Goal: Task Accomplishment & Management: Use online tool/utility

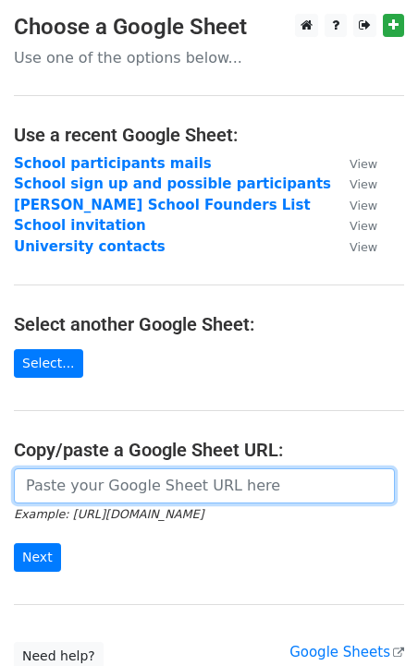
click at [164, 488] on input "url" at bounding box center [204, 486] width 381 height 35
paste input "[URL][DOMAIN_NAME]"
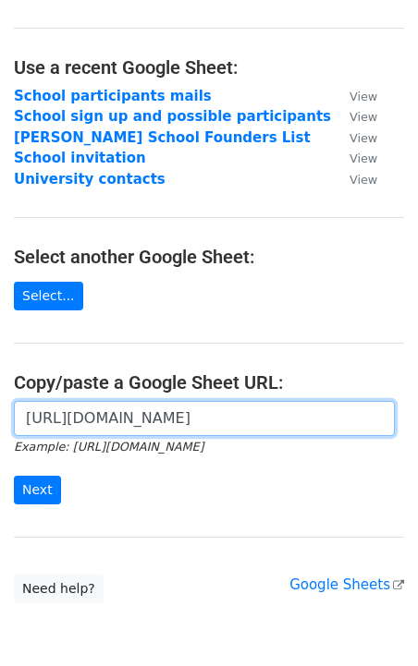
scroll to position [80, 0]
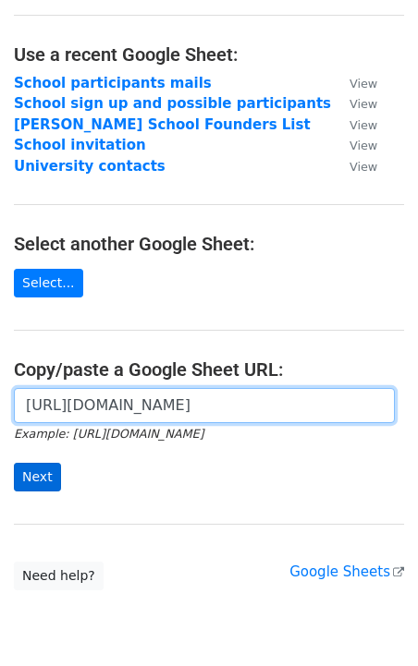
type input "[URL][DOMAIN_NAME]"
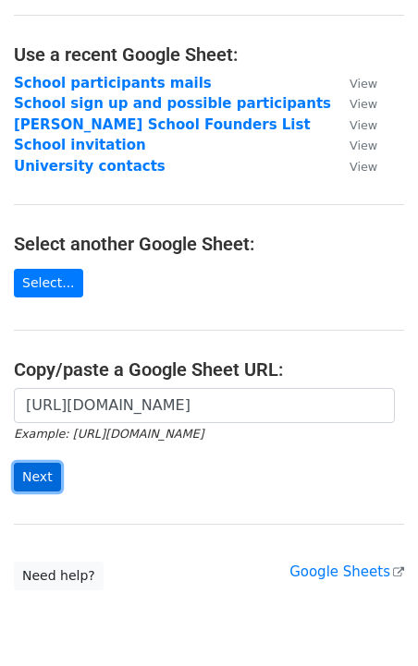
scroll to position [0, 0]
click at [51, 481] on input "Next" at bounding box center [37, 477] width 47 height 29
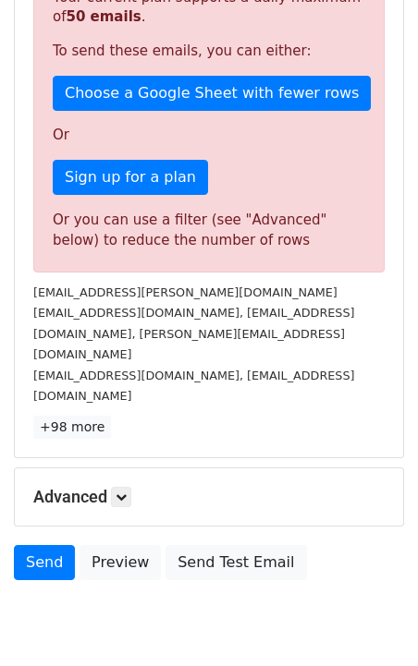
scroll to position [288, 0]
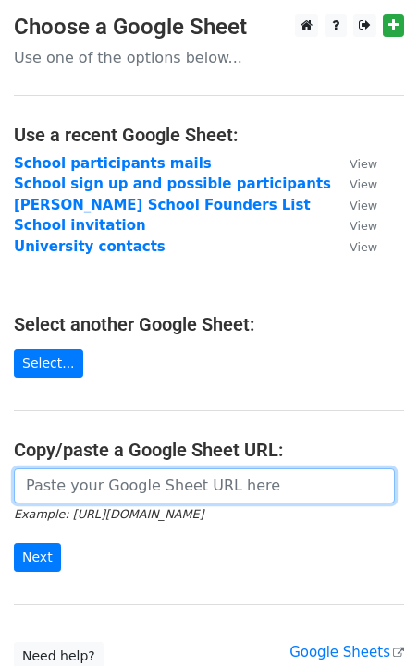
click at [151, 479] on input "url" at bounding box center [204, 486] width 381 height 35
paste input "[URL][DOMAIN_NAME]"
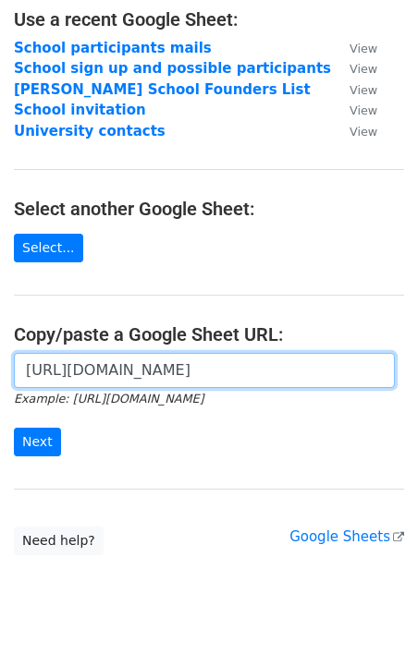
scroll to position [121, 0]
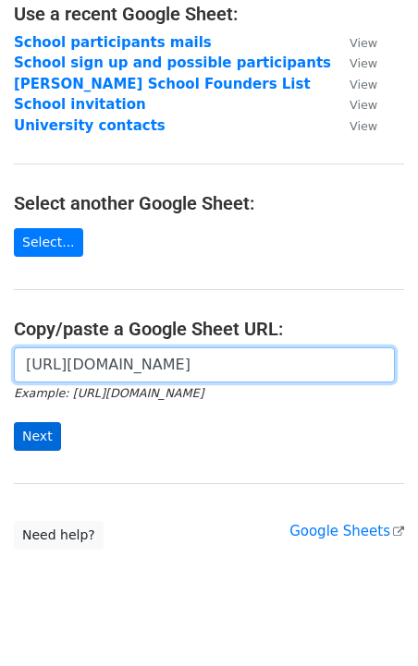
type input "[URL][DOMAIN_NAME]"
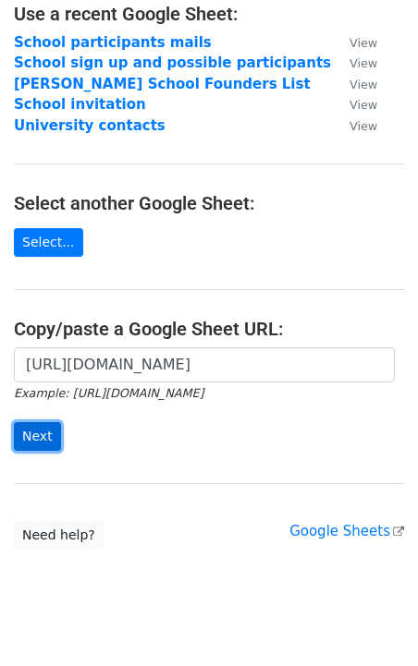
scroll to position [0, 0]
click at [39, 445] on input "Next" at bounding box center [37, 436] width 47 height 29
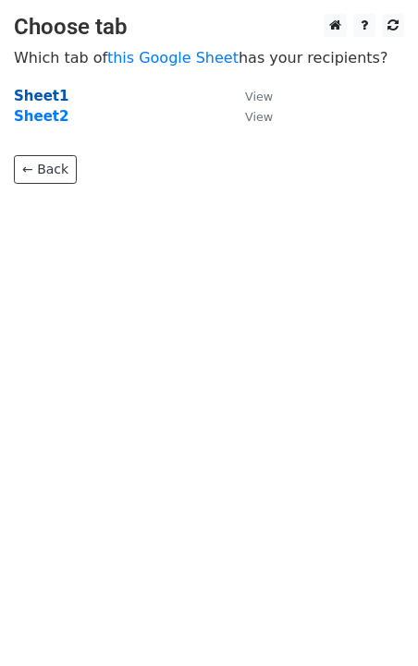
click at [43, 97] on strong "Sheet1" at bounding box center [41, 96] width 55 height 17
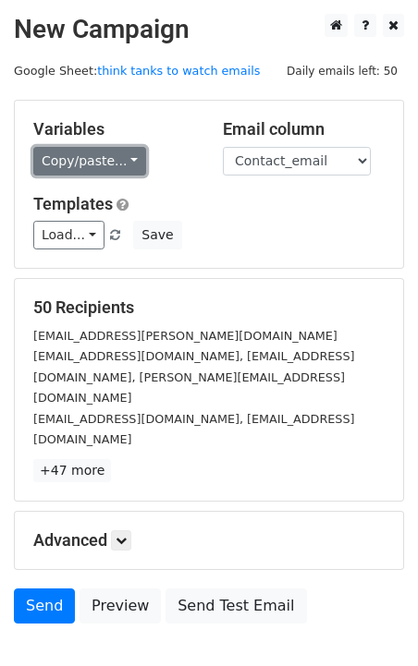
click at [131, 161] on link "Copy/paste..." at bounding box center [89, 161] width 113 height 29
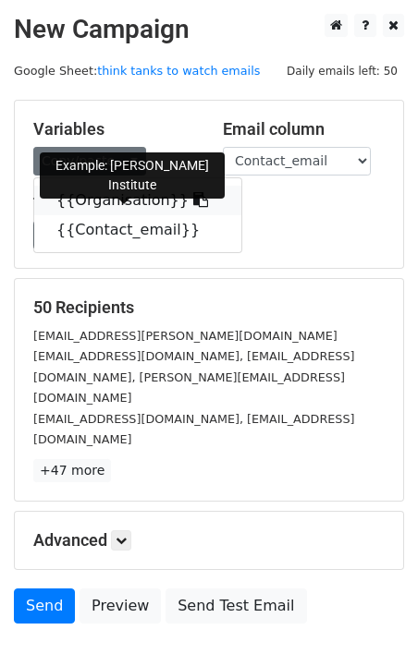
click at [113, 204] on link "{{Organisation}}" at bounding box center [137, 201] width 207 height 30
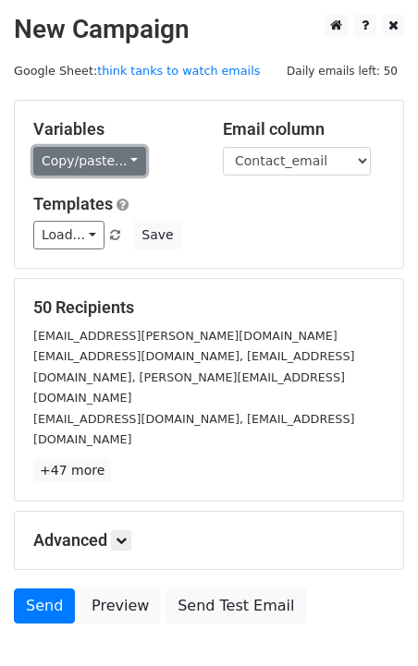
click at [116, 162] on link "Copy/paste..." at bounding box center [89, 161] width 113 height 29
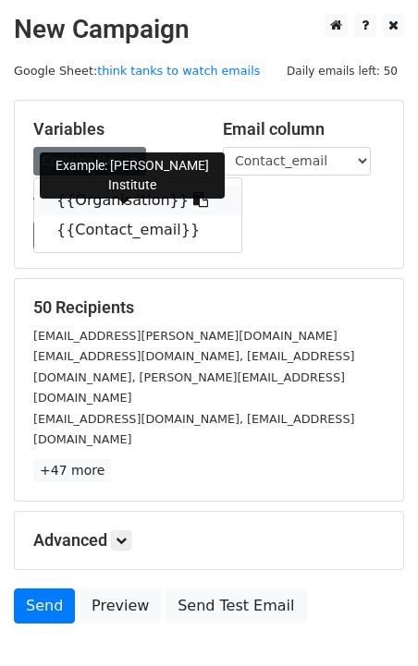
click at [193, 204] on icon at bounding box center [200, 199] width 15 height 15
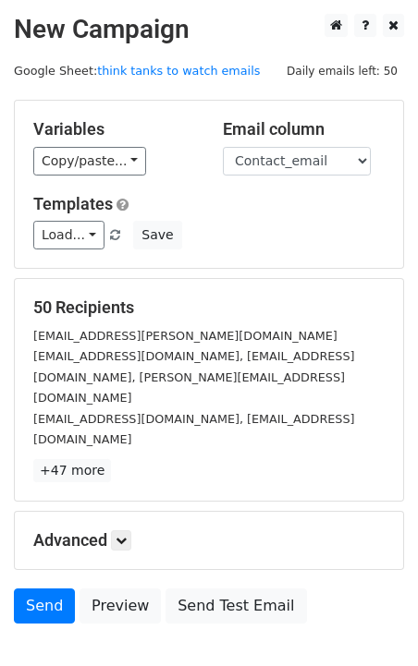
scroll to position [72, 0]
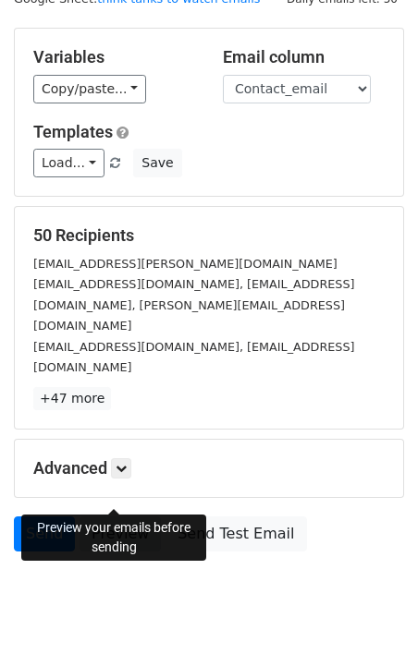
click at [104, 517] on link "Preview" at bounding box center [119, 534] width 81 height 35
click at [108, 517] on link "Preview" at bounding box center [119, 534] width 81 height 35
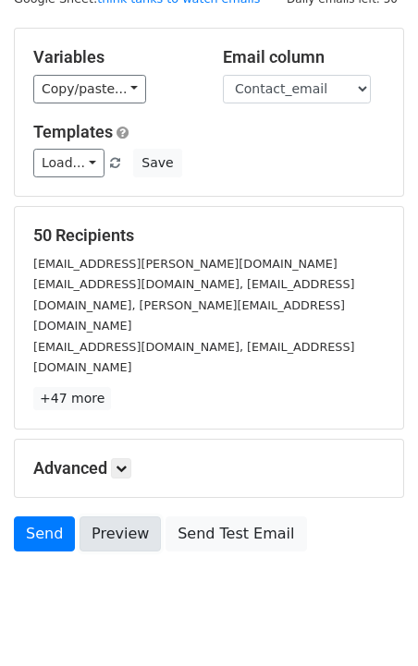
click at [108, 517] on link "Preview" at bounding box center [119, 534] width 81 height 35
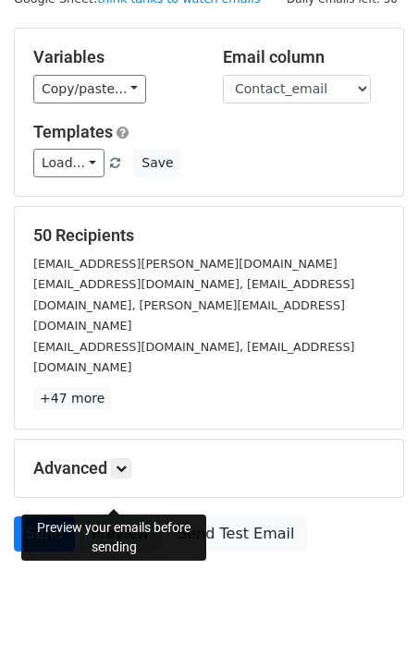
click at [124, 517] on link "Preview" at bounding box center [119, 534] width 81 height 35
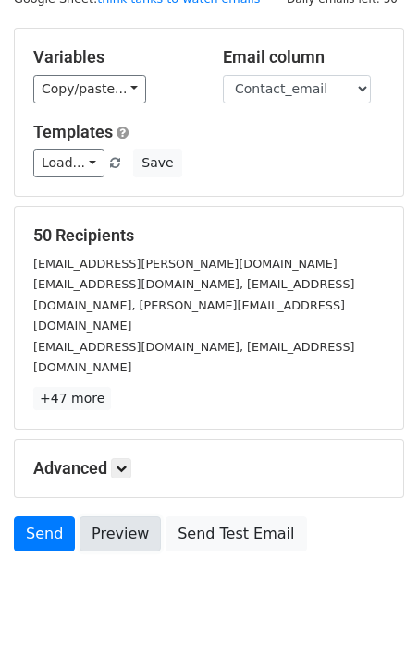
click at [99, 517] on link "Preview" at bounding box center [119, 534] width 81 height 35
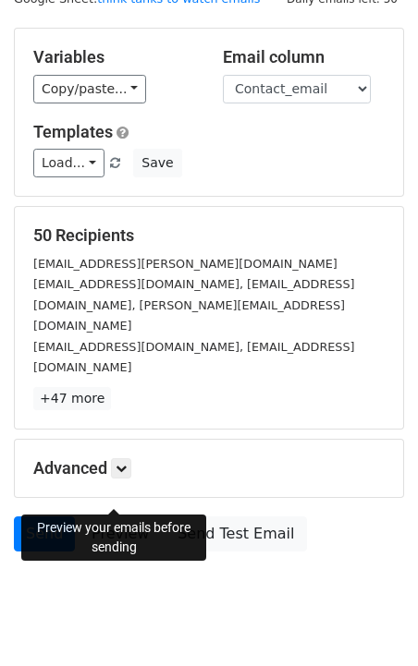
scroll to position [0, 0]
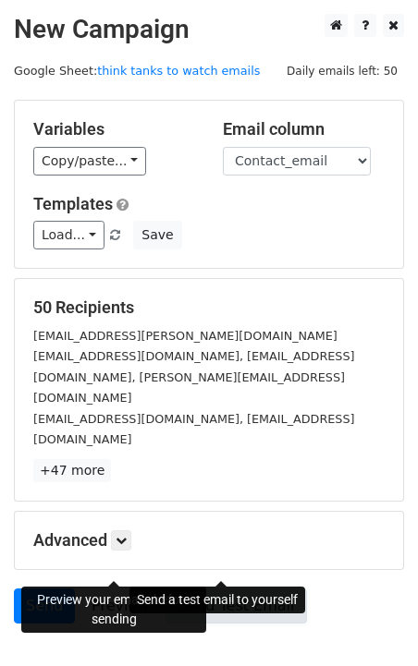
click at [220, 589] on link "Send Test Email" at bounding box center [235, 606] width 140 height 35
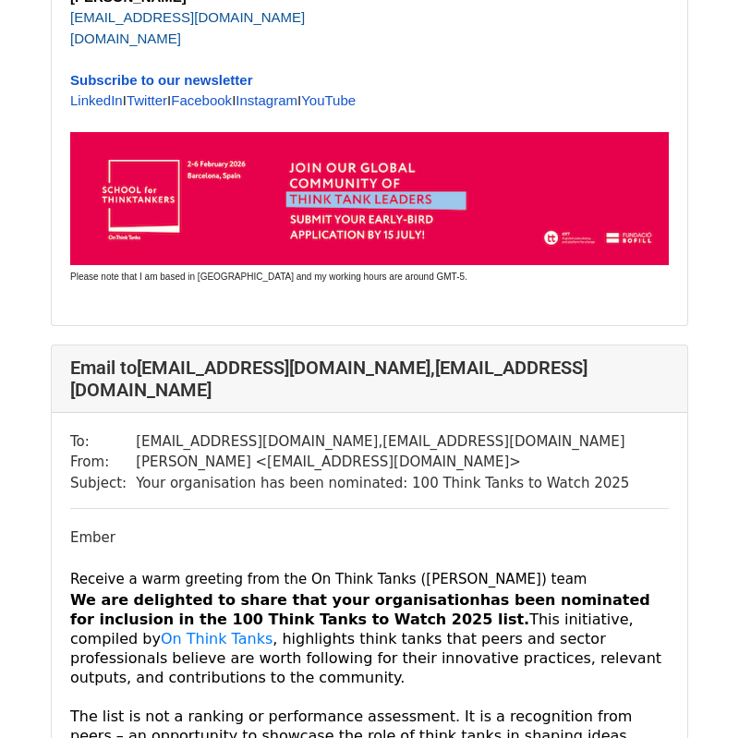
scroll to position [2360, 0]
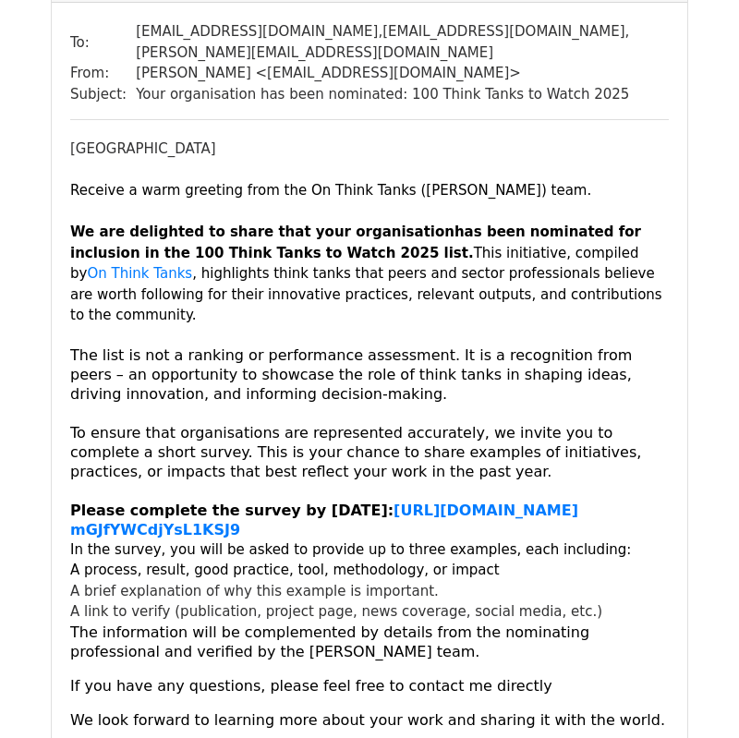
scroll to position [1425, 0]
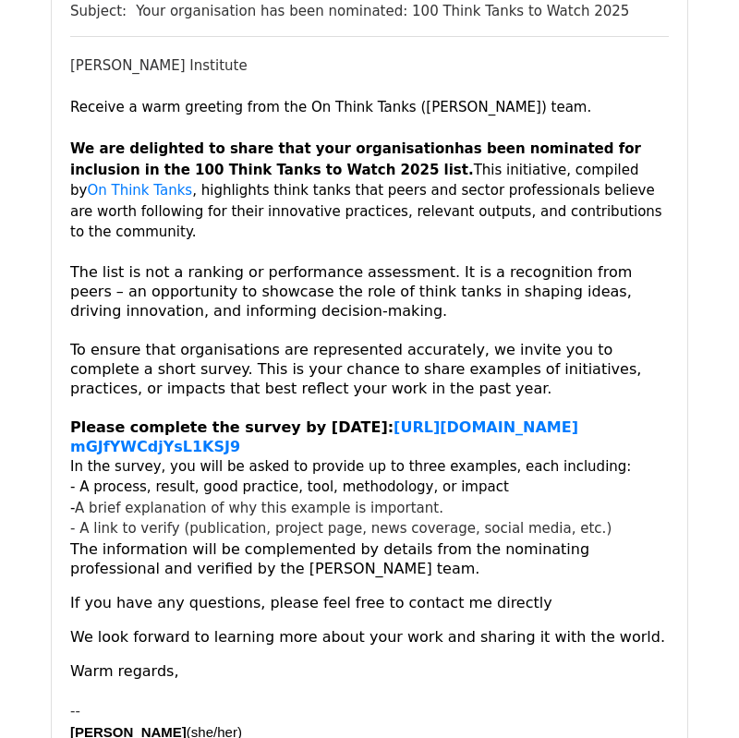
scroll to position [267, 0]
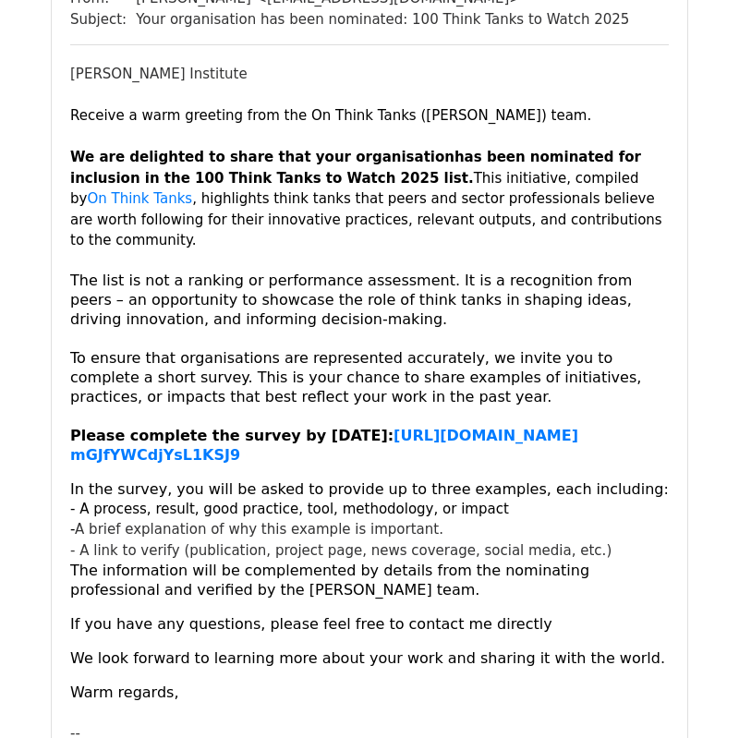
scroll to position [292, 0]
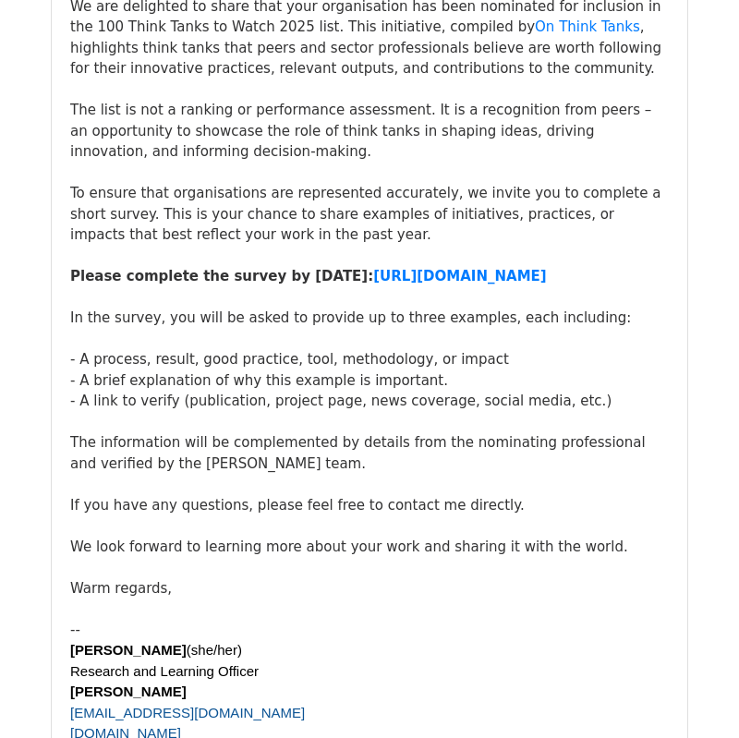
scroll to position [16208, 0]
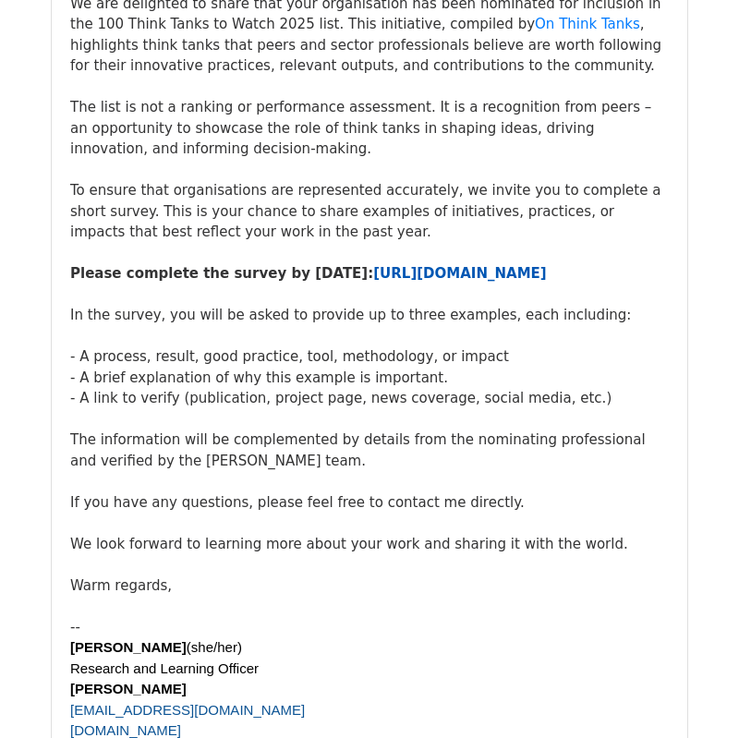
click at [373, 282] on link "https://forms.gle/mGJfYWCdjYsL1KSJ9" at bounding box center [459, 273] width 173 height 17
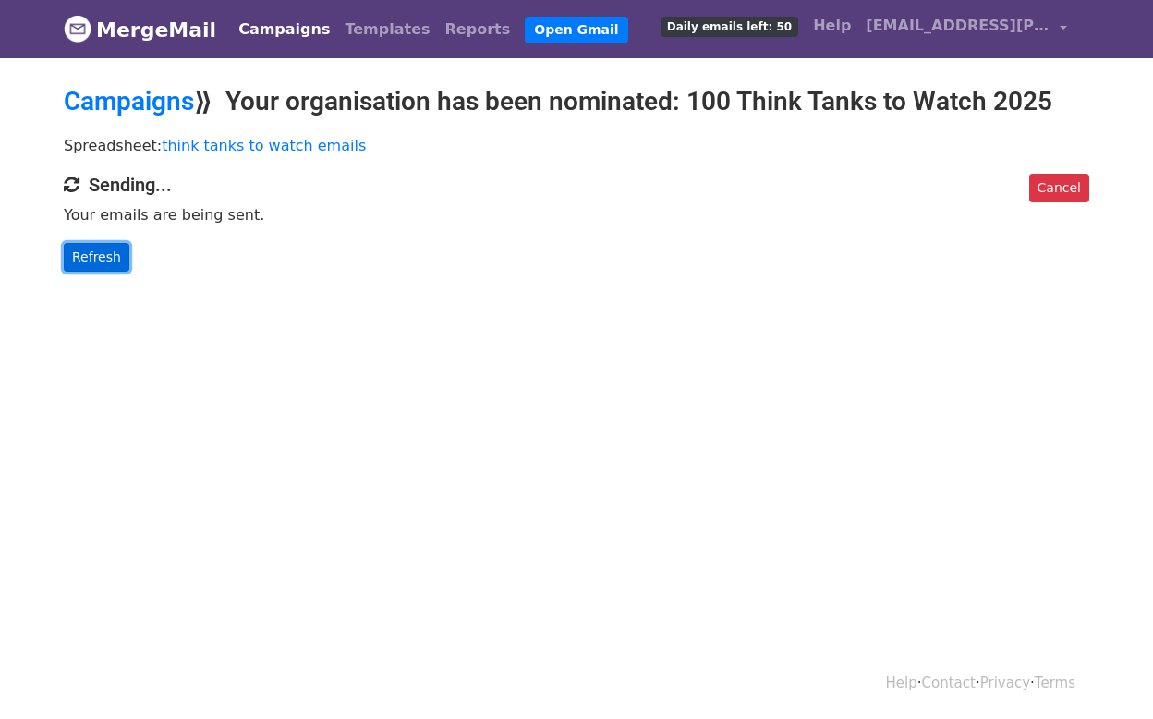
click at [99, 264] on link "Refresh" at bounding box center [97, 257] width 66 height 29
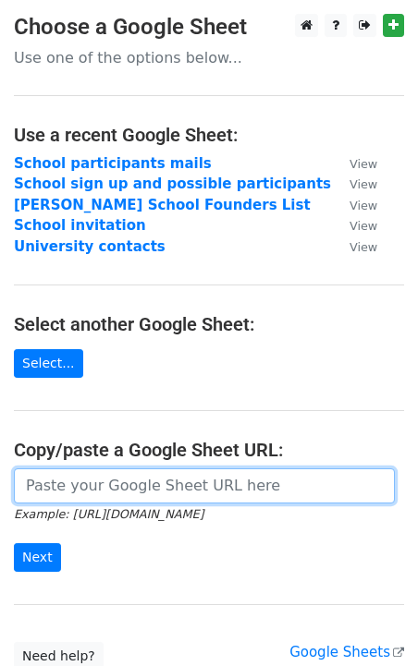
click at [228, 486] on input "url" at bounding box center [204, 486] width 381 height 35
paste input "https://docs.google.com/spreadsheets/d/1N9_p44rwKPdQsyKDBAeAeNmygqJIcYQBWfDDkXx…"
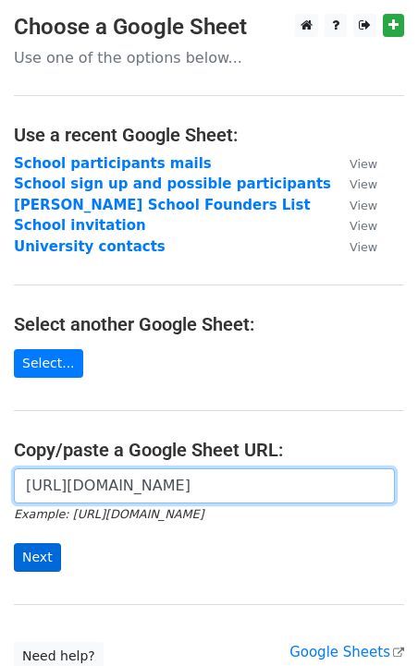
type input "https://docs.google.com/spreadsheets/d/1N9_p44rwKPdQsyKDBAeAeNmygqJIcYQBWfDDkXx…"
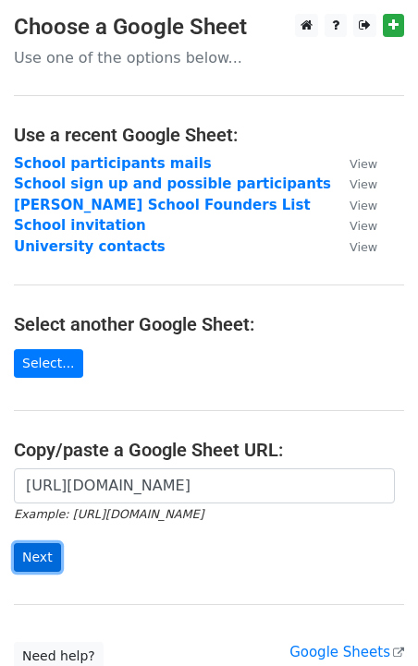
scroll to position [0, 0]
click at [43, 553] on input "Next" at bounding box center [37, 557] width 47 height 29
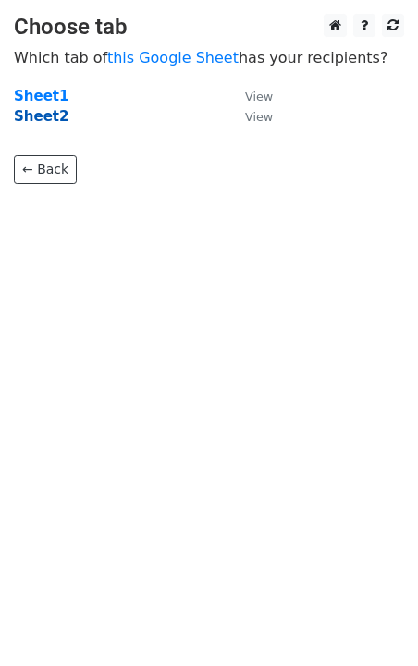
click at [41, 119] on strong "Sheet2" at bounding box center [41, 116] width 55 height 17
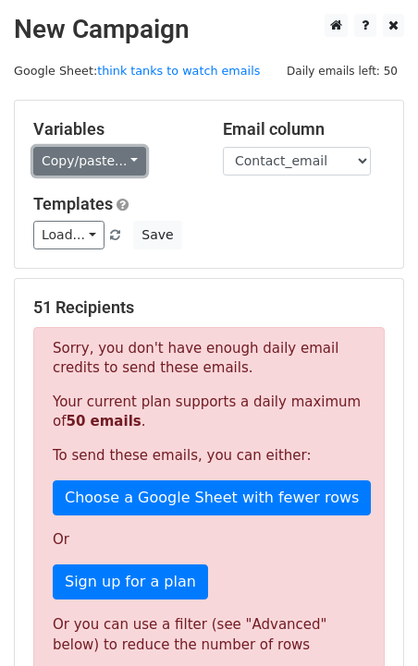
click at [121, 161] on link "Copy/paste..." at bounding box center [89, 161] width 113 height 29
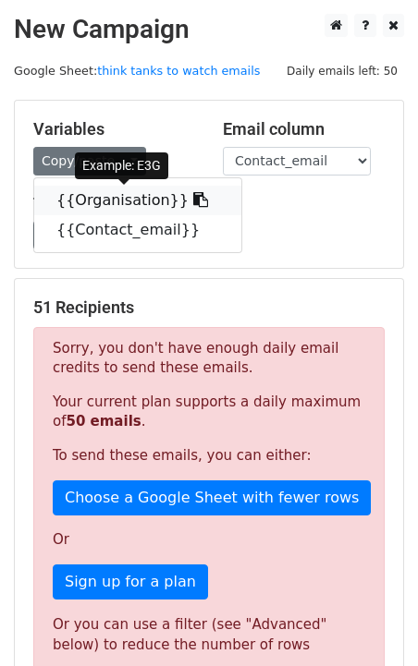
click at [101, 199] on link "{{Organisation}}" at bounding box center [137, 201] width 207 height 30
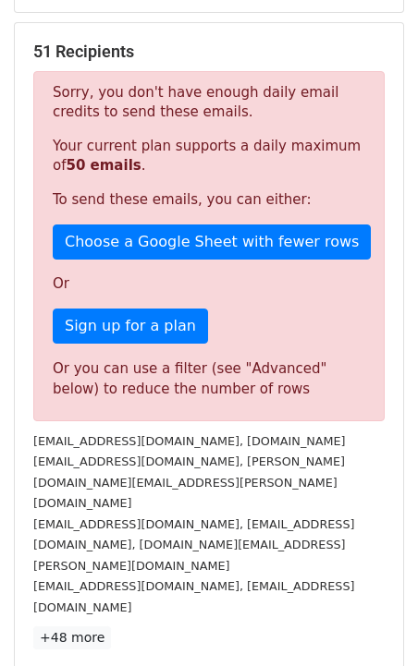
scroll to position [413, 0]
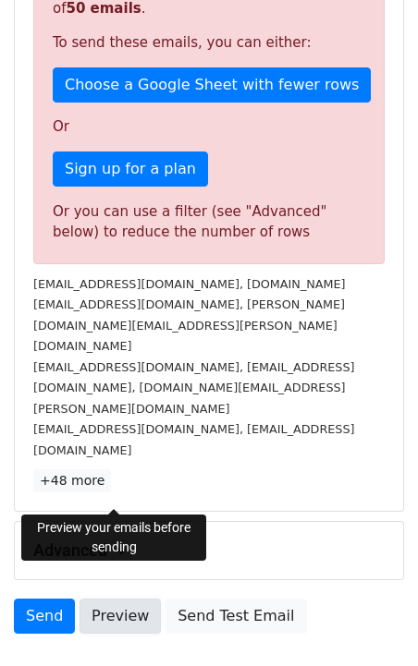
click at [116, 599] on link "Preview" at bounding box center [119, 616] width 81 height 35
